Goal: Task Accomplishment & Management: Manage account settings

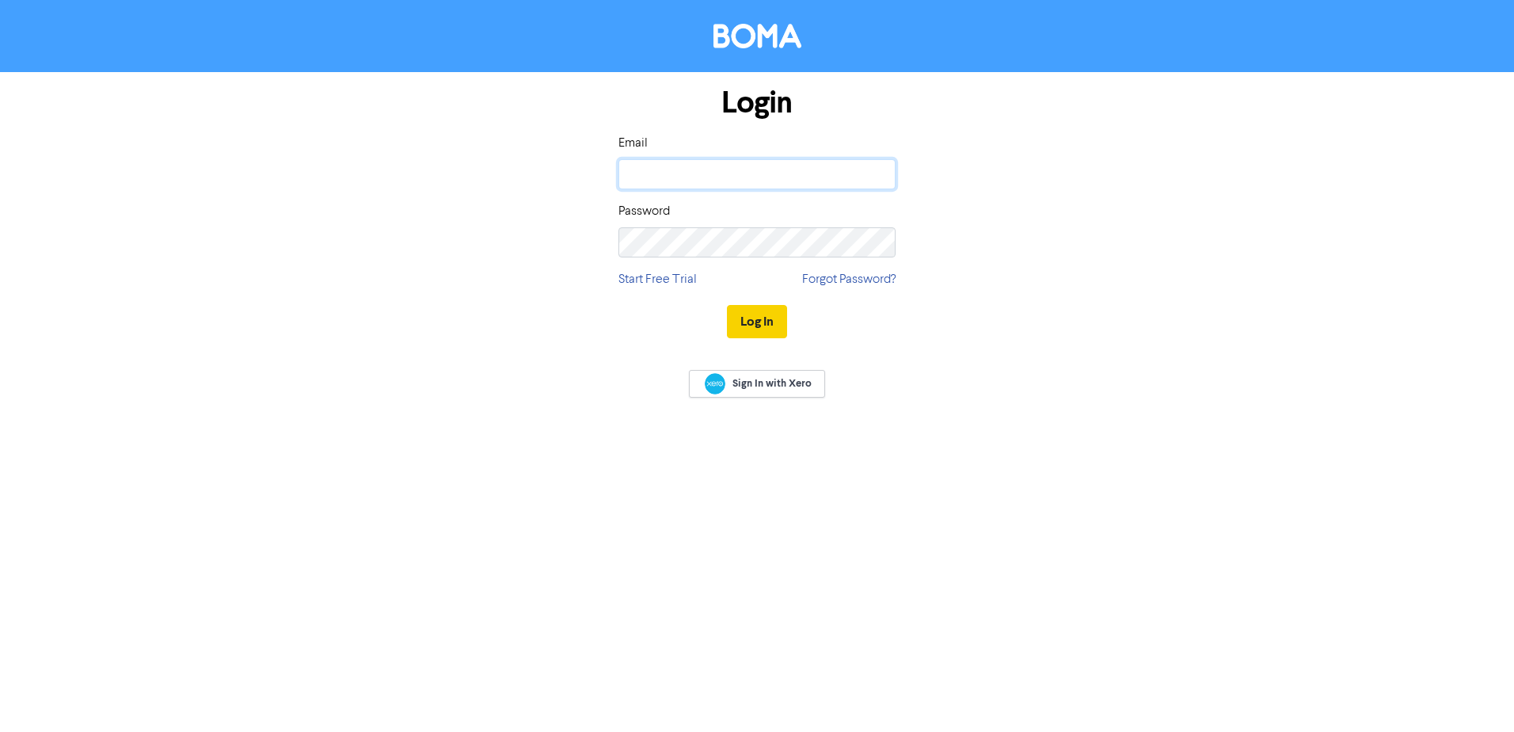
type input "[EMAIL_ADDRESS][DOMAIN_NAME]"
click at [762, 322] on button "Log In" at bounding box center [757, 321] width 60 height 33
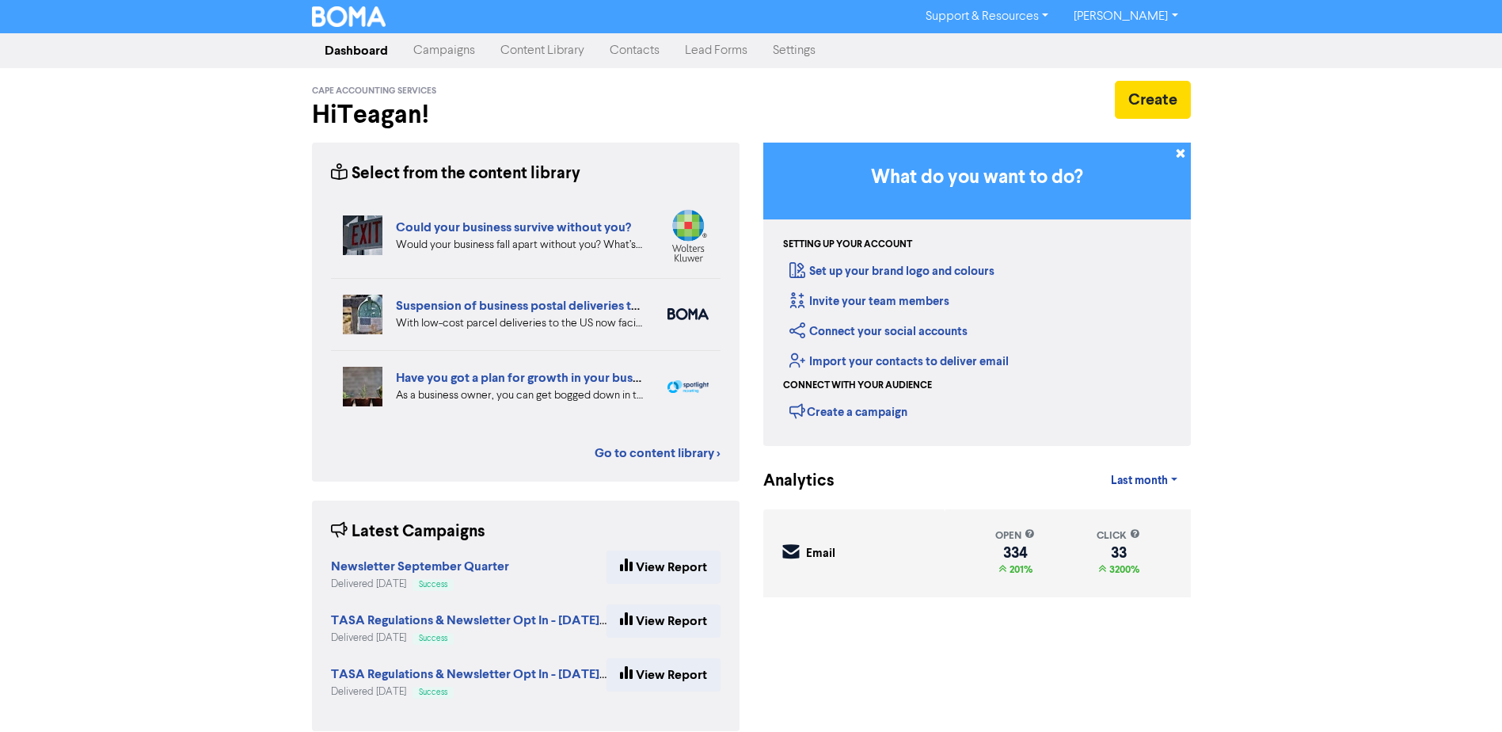
click at [647, 46] on link "Contacts" at bounding box center [634, 51] width 75 height 32
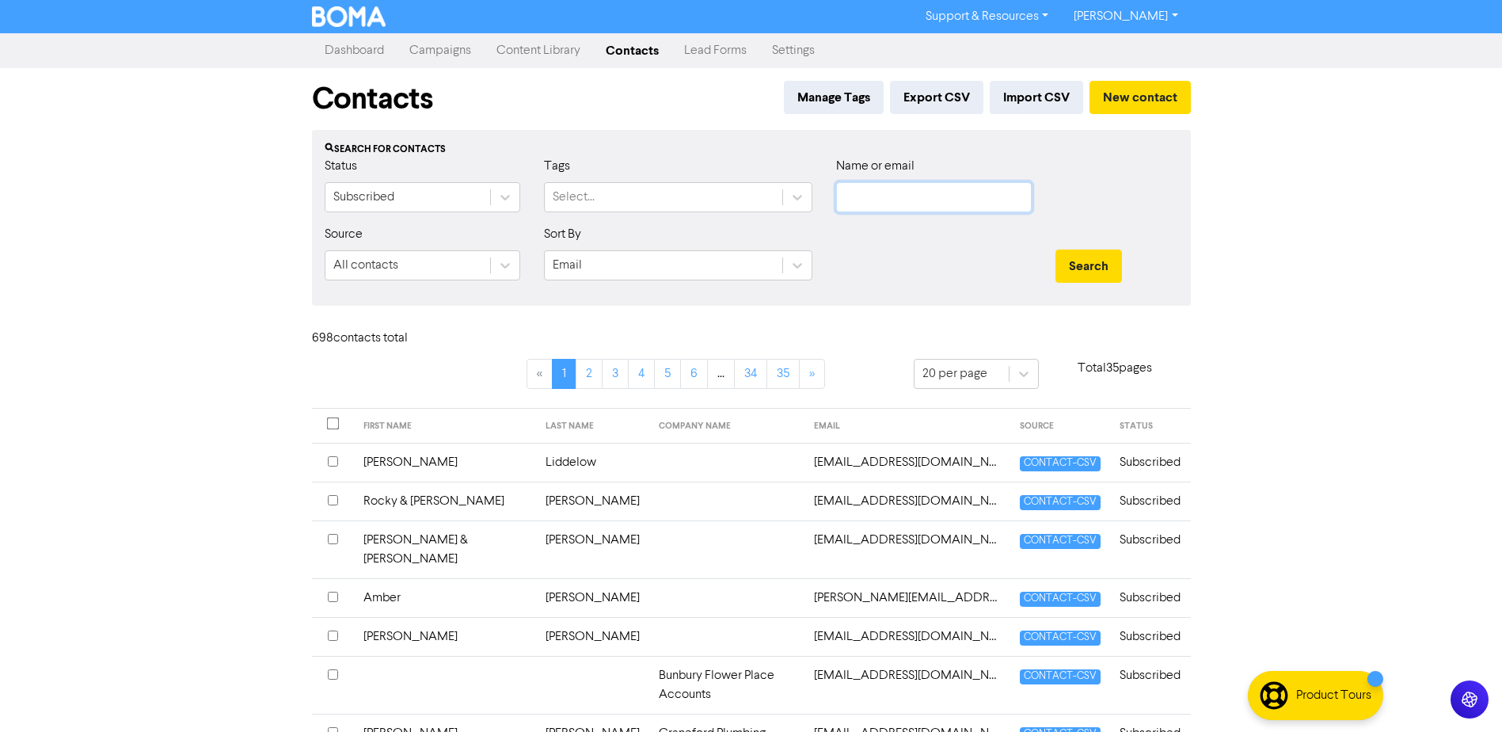
click at [950, 206] on input "text" at bounding box center [934, 197] width 196 height 30
type input "[PERSON_NAME]"
click at [1056, 249] on button "Search" at bounding box center [1089, 265] width 67 height 33
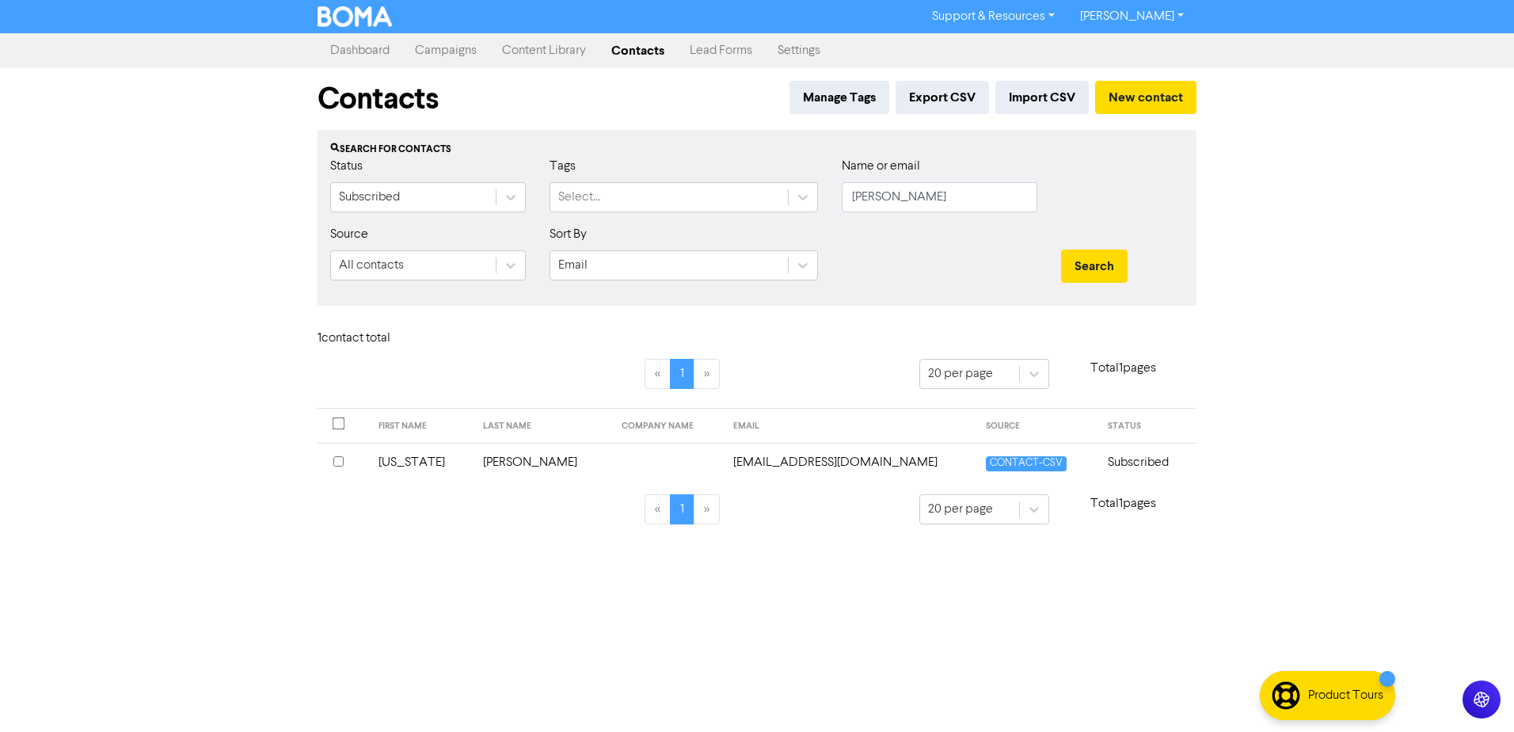
click at [413, 467] on td "[US_STATE]" at bounding box center [421, 462] width 105 height 39
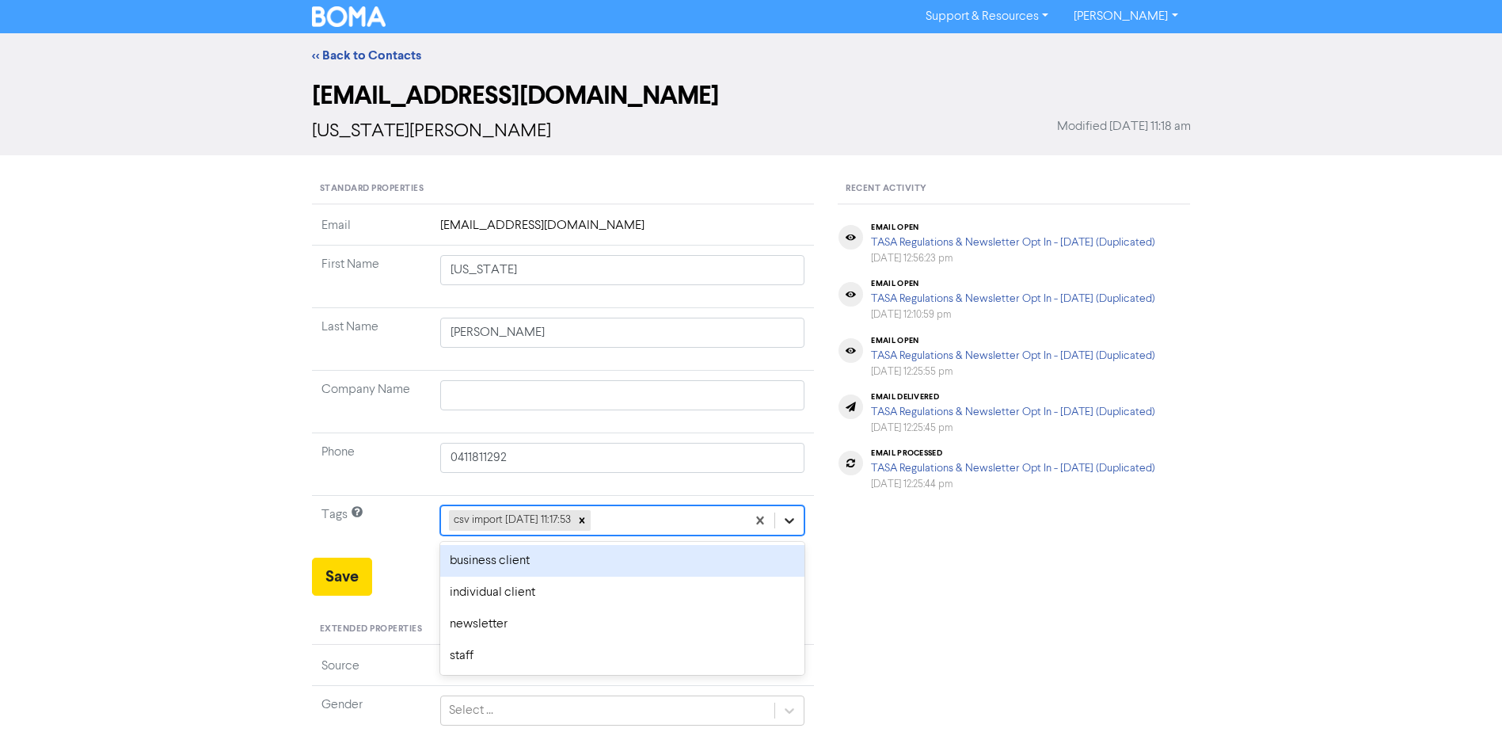
click at [794, 523] on icon at bounding box center [790, 520] width 16 height 16
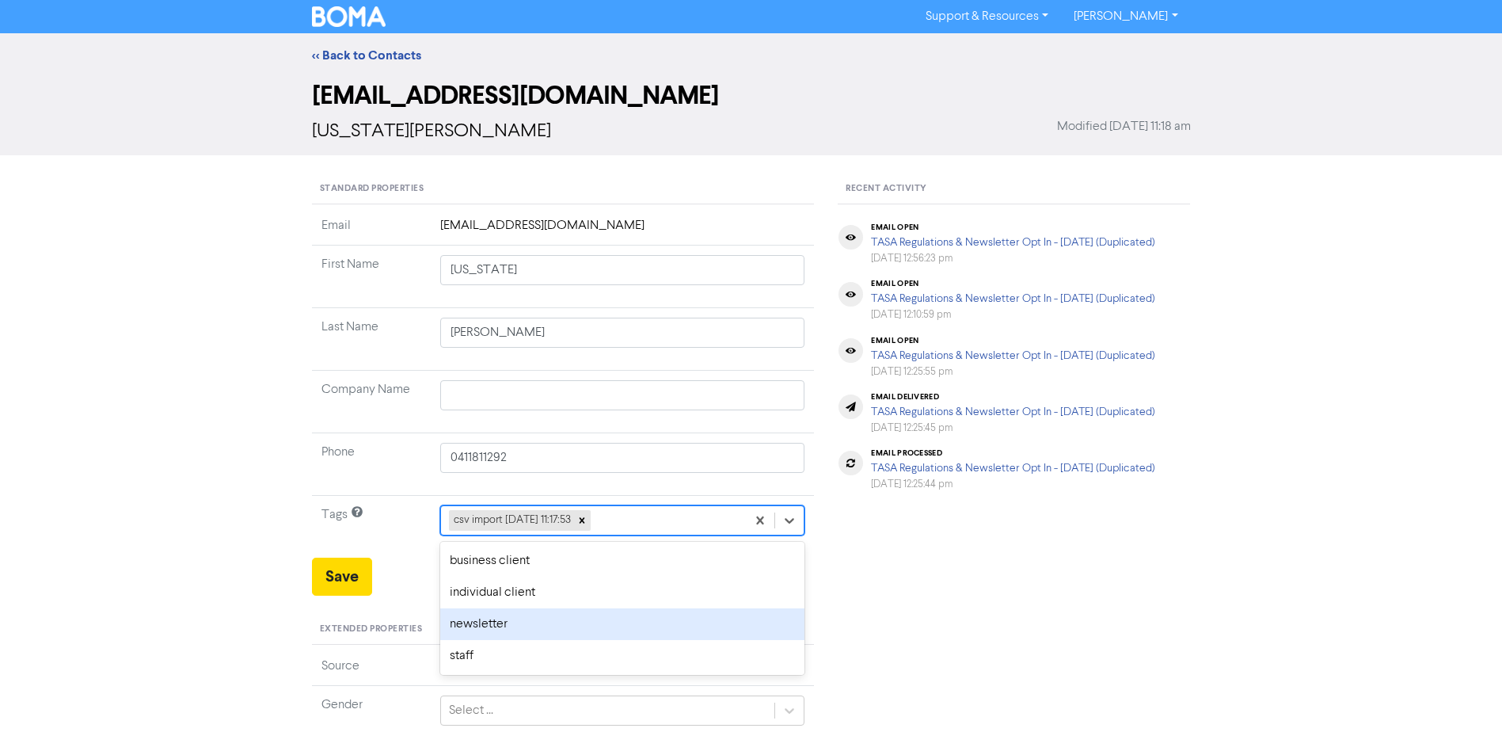
click at [506, 629] on div "newsletter" at bounding box center [622, 624] width 365 height 32
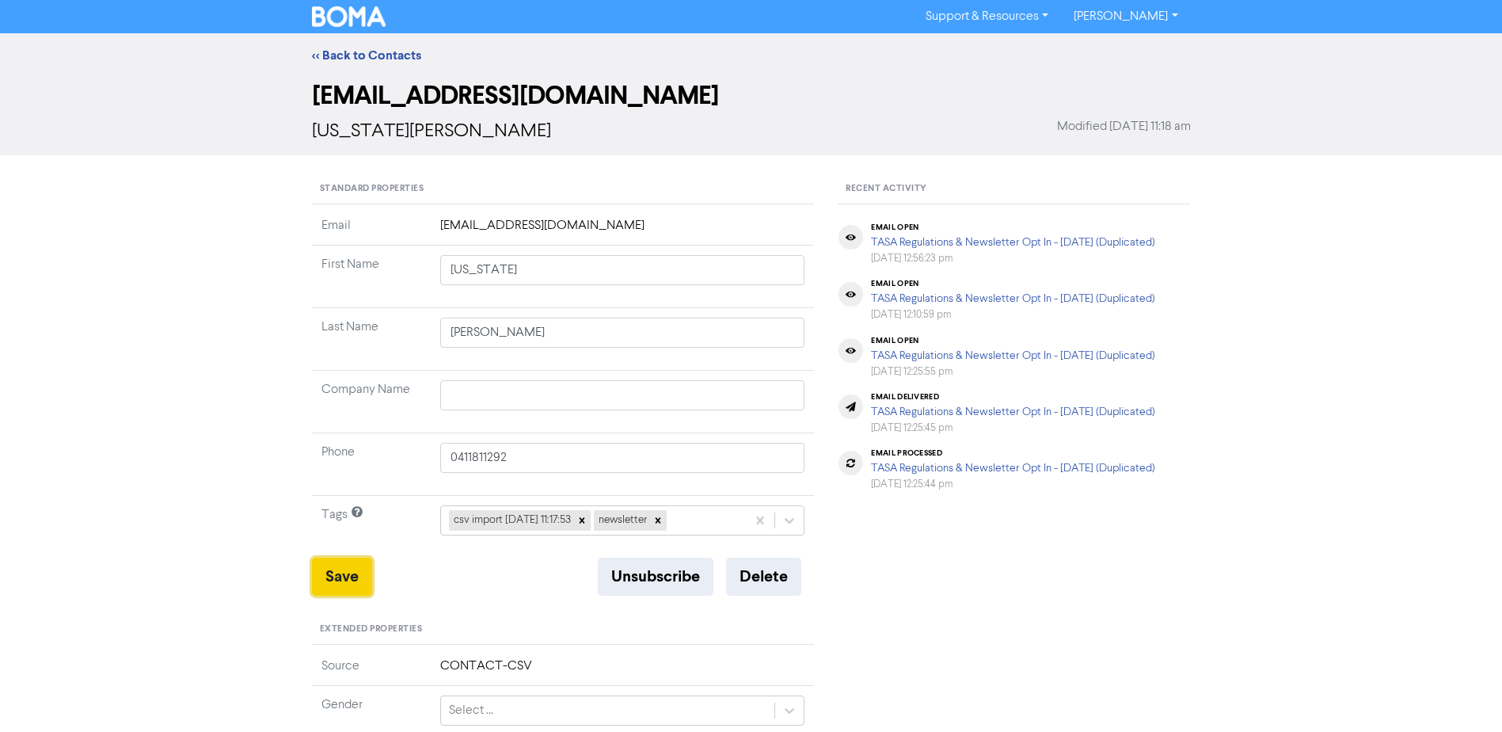
click at [330, 585] on button "Save" at bounding box center [342, 577] width 60 height 38
click at [342, 573] on button "Save" at bounding box center [342, 577] width 60 height 38
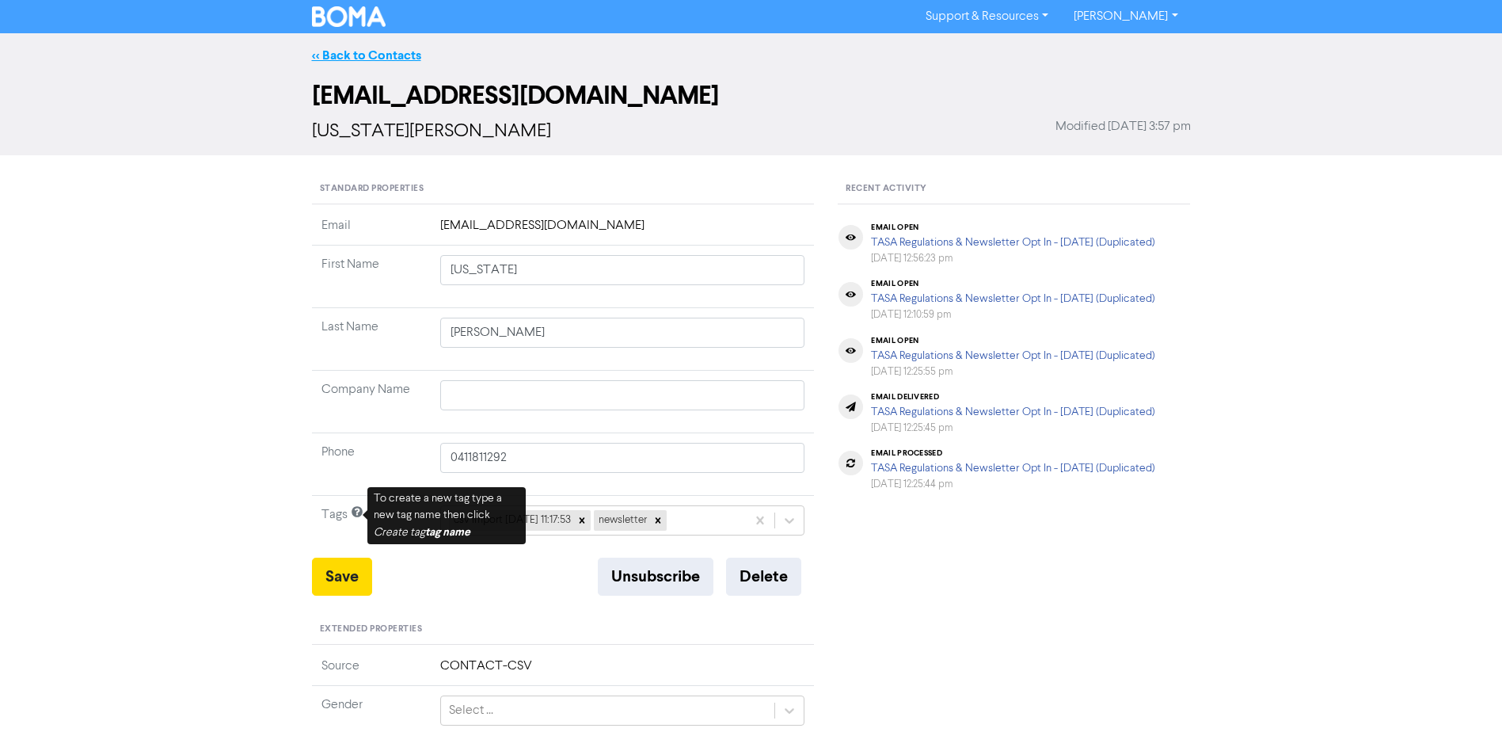
click at [350, 55] on link "<< Back to Contacts" at bounding box center [366, 56] width 109 height 16
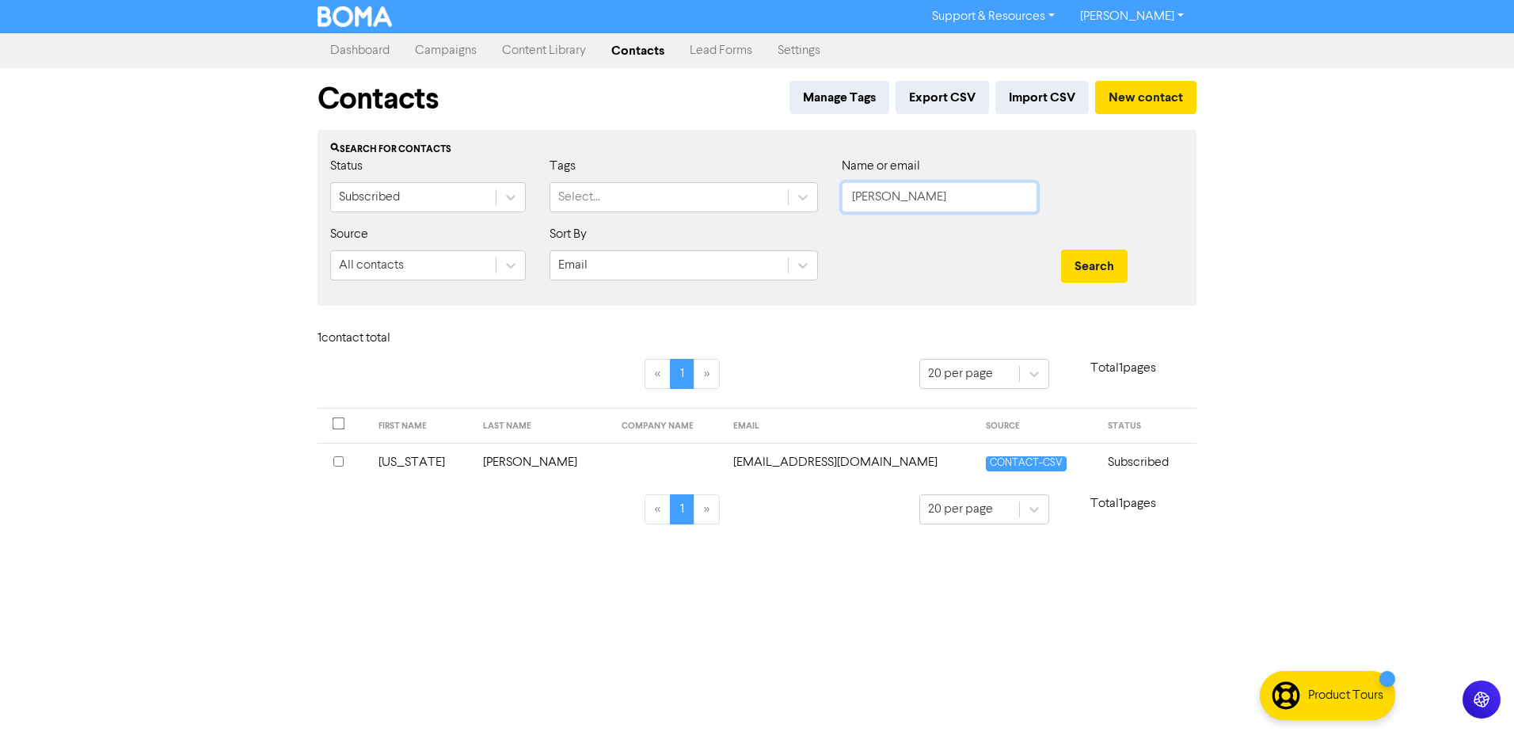
type input "[PERSON_NAME]"
click at [1061, 249] on button "Search" at bounding box center [1094, 265] width 67 height 33
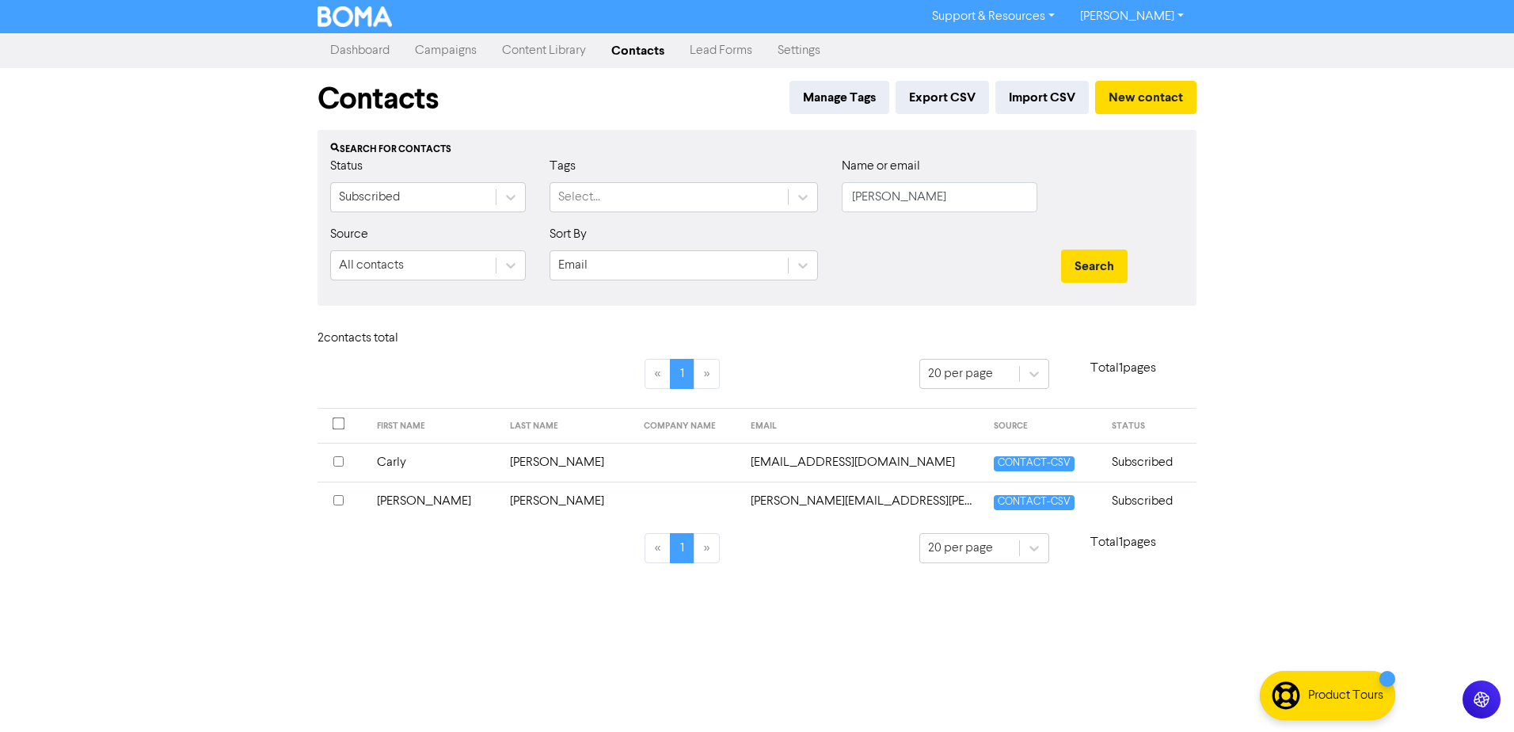
click at [418, 497] on td "[PERSON_NAME]" at bounding box center [434, 501] width 134 height 39
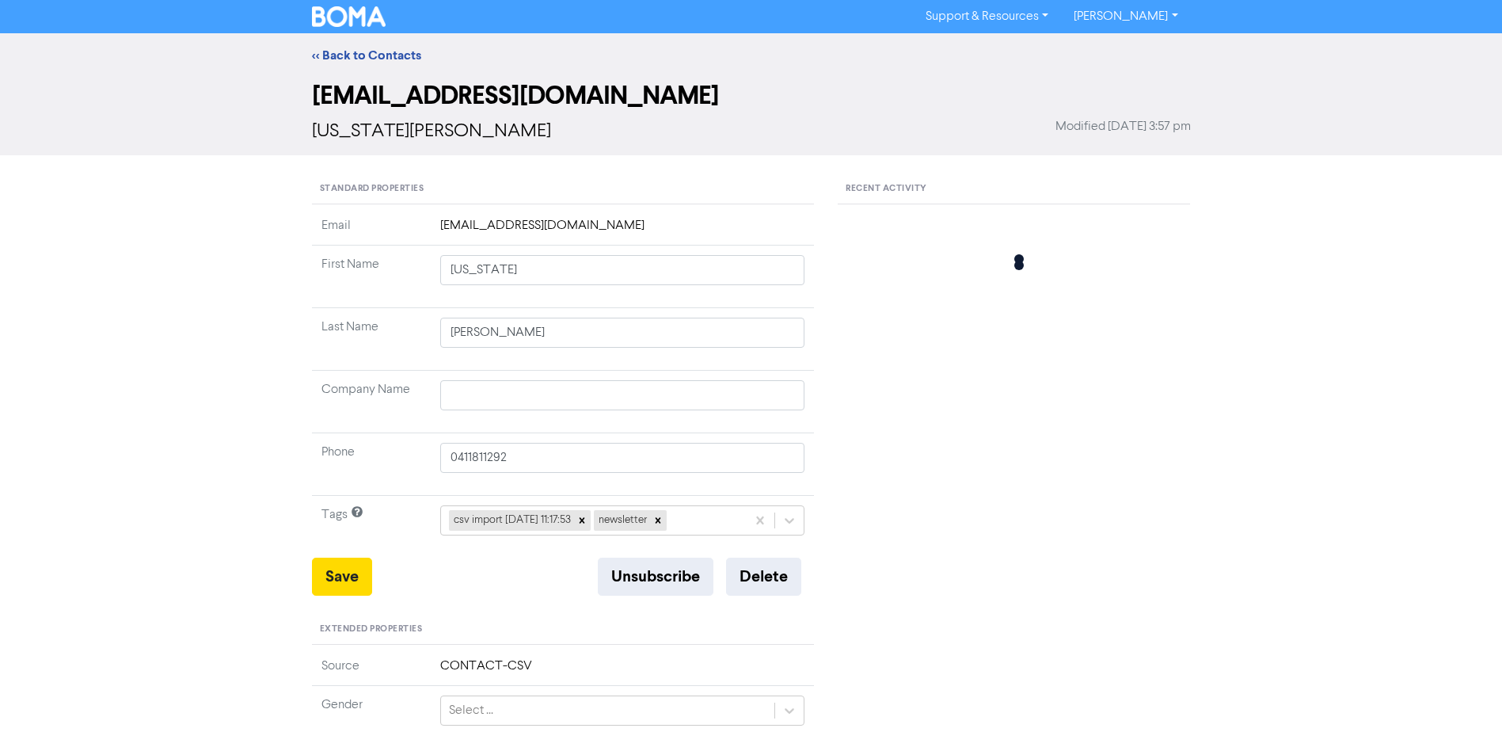
type input "[PERSON_NAME]"
type input "0427544406"
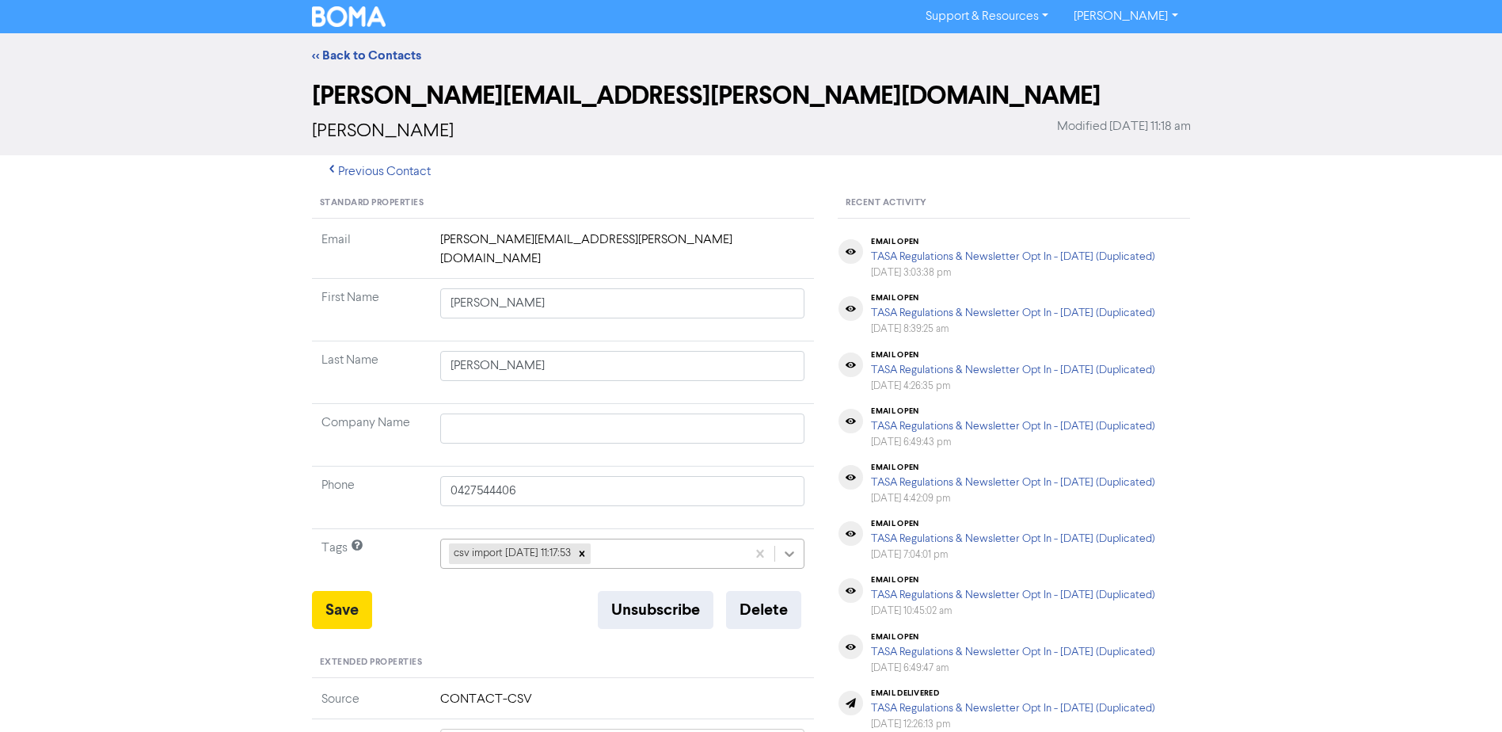
click at [790, 551] on icon at bounding box center [791, 554] width 10 height 6
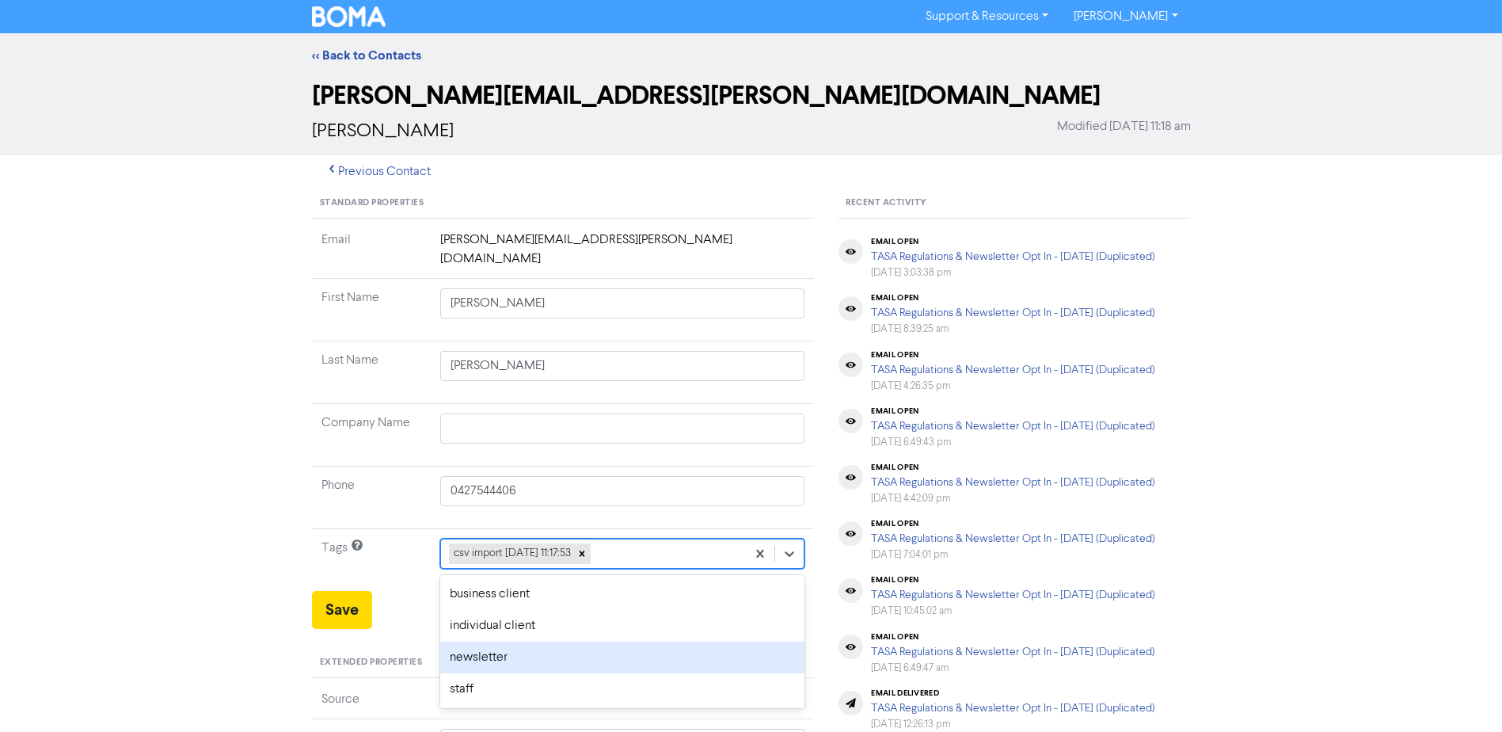
click at [482, 642] on div "newsletter" at bounding box center [622, 658] width 365 height 32
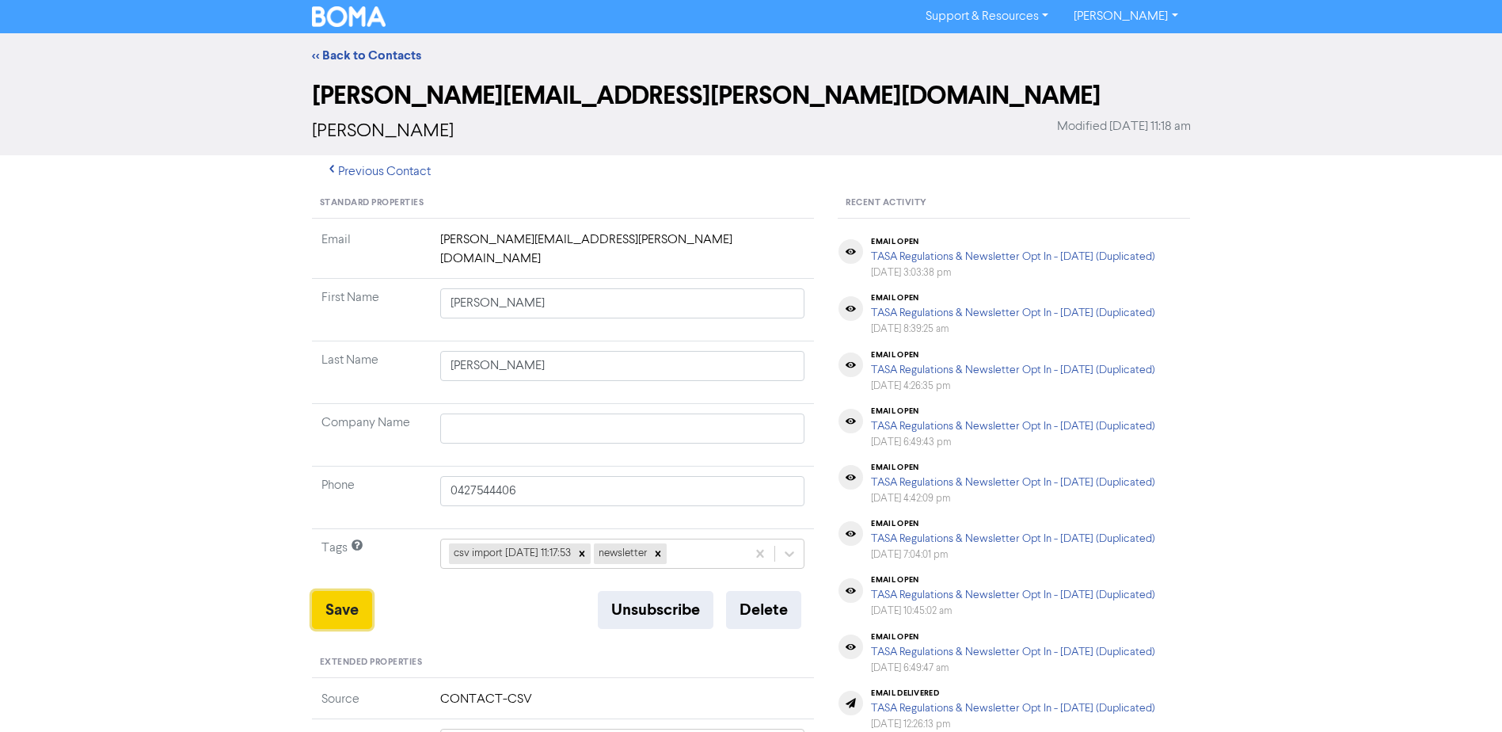
click at [325, 598] on button "Save" at bounding box center [342, 610] width 60 height 38
